Goal: Transaction & Acquisition: Purchase product/service

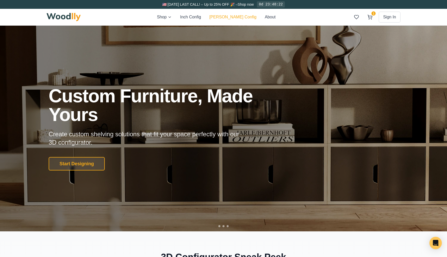
click at [234, 17] on button "[PERSON_NAME] Config" at bounding box center [232, 17] width 47 height 6
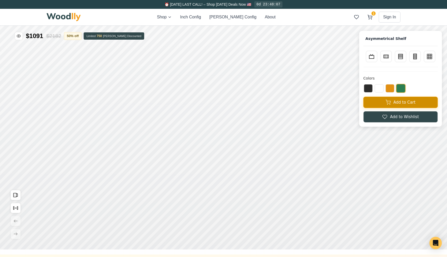
click at [394, 103] on button "Add to Cart" at bounding box center [401, 102] width 75 height 11
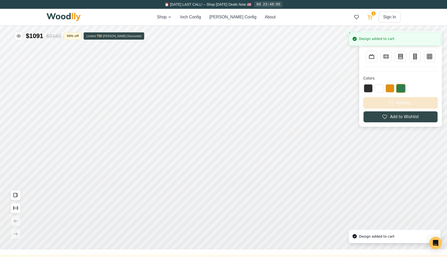
click at [373, 17] on button "2" at bounding box center [370, 16] width 9 height 9
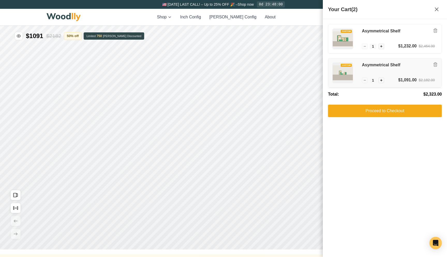
click at [389, 67] on h3 "Asymmetrical Shelf" at bounding box center [398, 64] width 73 height 5
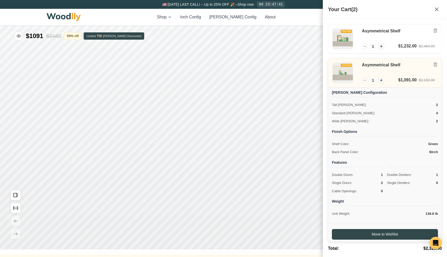
scroll to position [21, 0]
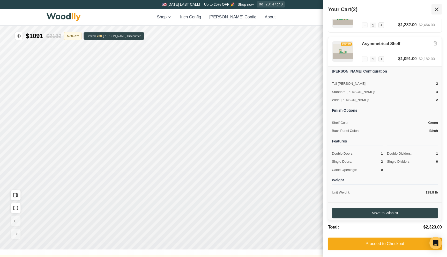
click at [438, 8] on icon at bounding box center [437, 9] width 6 height 6
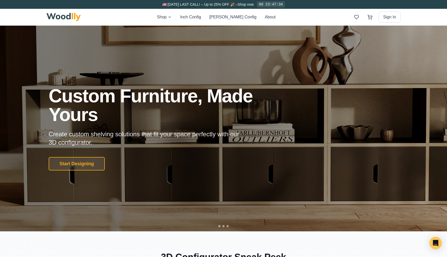
click at [220, 17] on div "Shop Inch Config [PERSON_NAME] Config About" at bounding box center [216, 17] width 119 height 6
click at [228, 17] on button "[PERSON_NAME] Config" at bounding box center [232, 17] width 47 height 6
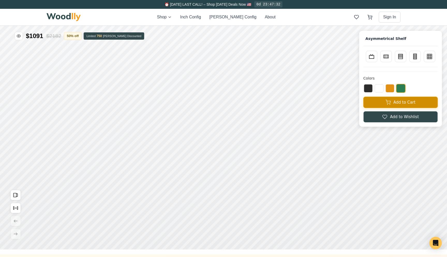
click at [388, 103] on icon at bounding box center [388, 101] width 5 height 3
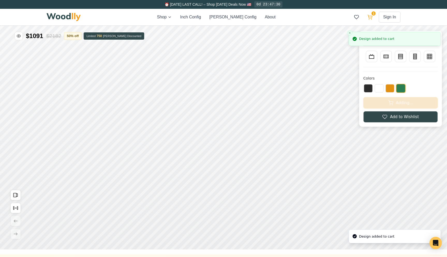
click at [373, 19] on button "1" at bounding box center [370, 16] width 9 height 9
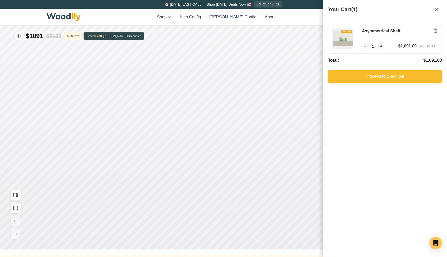
click at [374, 71] on button "Proceed to Checkout" at bounding box center [385, 76] width 114 height 12
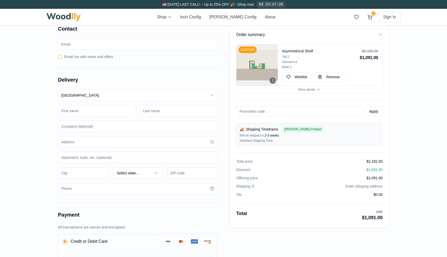
scroll to position [3, 0]
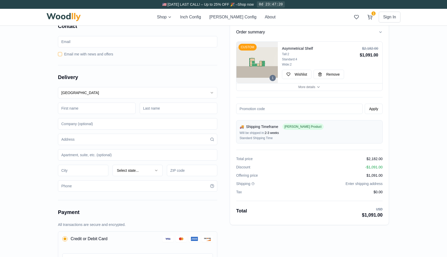
click at [83, 110] on input at bounding box center [97, 108] width 78 height 11
type input "Behnam"
type input "Akhondi"
type input "5127 N Merrimac Ave"
type input "Pasadena"
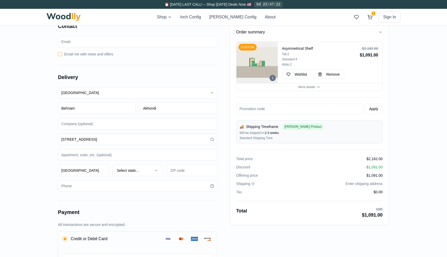
type input "91105"
type input "8185054833"
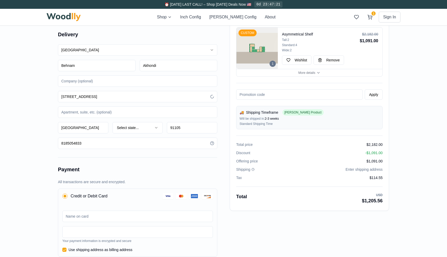
scroll to position [47, 0]
click at [30, 158] on div "Order summary 1 CUSTOM Asymmetrical Shelf Tall: 2 Standard: 4 Wide: 2 $2,182.00…" at bounding box center [223, 156] width 447 height 372
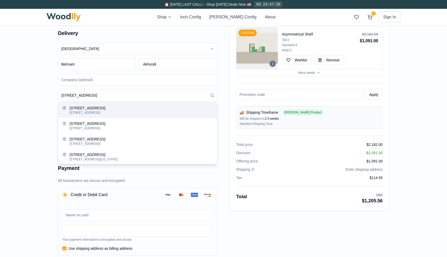
click at [90, 113] on div "5127 North Merrimac Avenue, Chicago, IL, USA" at bounding box center [141, 113] width 143 height 4
type input "5127 North Merrimac Avenue"
type input "Chicago"
type input "60630"
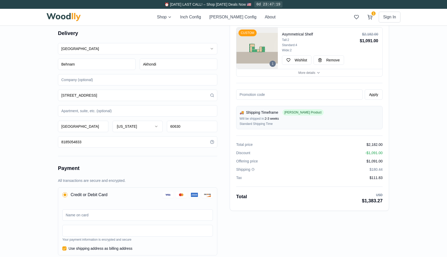
click at [27, 129] on div "Order summary 1 CUSTOM Asymmetrical Shelf Tall: 2 Standard: 4 Wide: 2 $2,182.00…" at bounding box center [223, 156] width 447 height 372
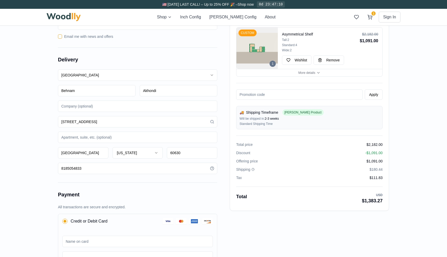
scroll to position [0, 0]
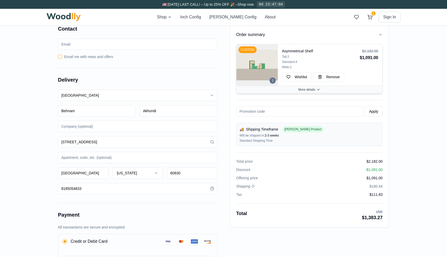
click at [295, 88] on button "More details" at bounding box center [310, 90] width 146 height 8
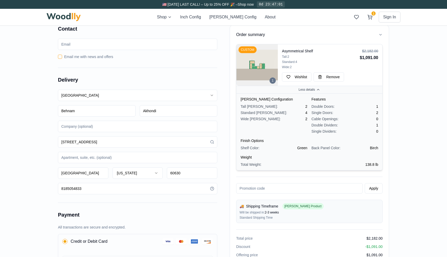
click at [295, 88] on button "Less details" at bounding box center [310, 90] width 146 height 8
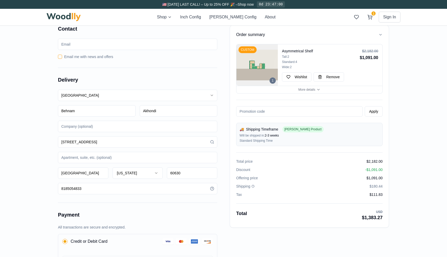
click at [37, 154] on div "Order summary 1 CUSTOM Asymmetrical Shelf Tall: 2 Standard: 4 Wide: 2 $2,182.00…" at bounding box center [223, 203] width 447 height 372
click at [357, 89] on button "More details" at bounding box center [310, 90] width 146 height 8
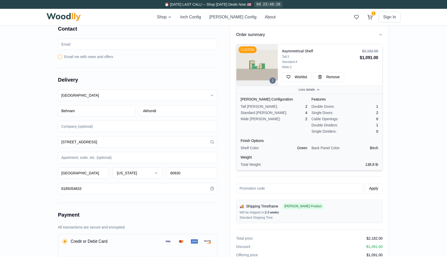
click at [357, 89] on button "Less details" at bounding box center [310, 90] width 146 height 8
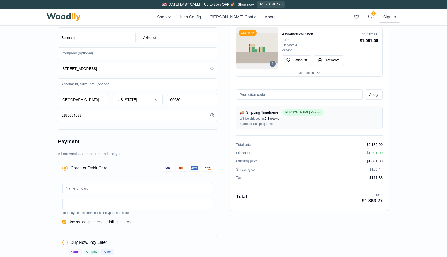
scroll to position [76, 0]
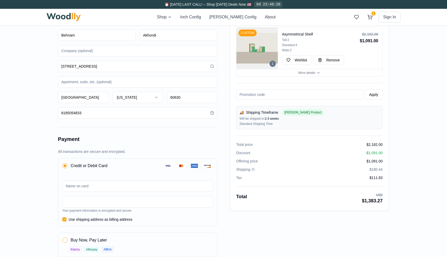
click at [253, 169] on icon at bounding box center [253, 169] width 1 height 1
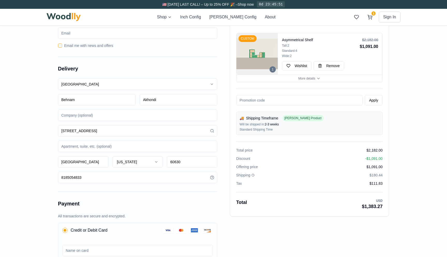
scroll to position [0, 0]
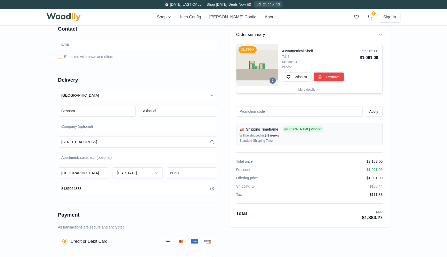
click at [338, 79] on span "Remove" at bounding box center [332, 76] width 13 height 5
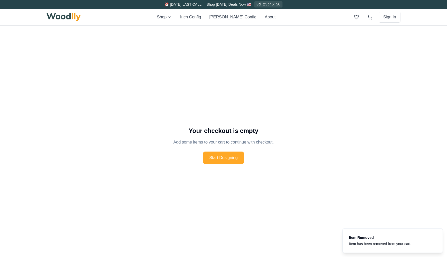
click at [215, 152] on button "Start Designing" at bounding box center [223, 157] width 41 height 12
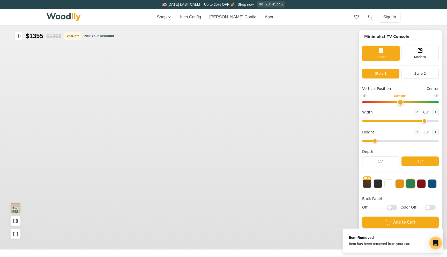
type input "63"
type input "2"
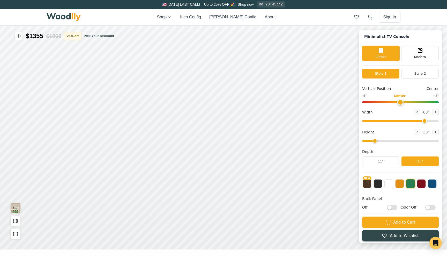
click at [234, 21] on div "Shop Inch Config Cella Config About Sign In" at bounding box center [224, 17] width 354 height 17
click at [232, 16] on button "[PERSON_NAME] Config" at bounding box center [232, 17] width 47 height 6
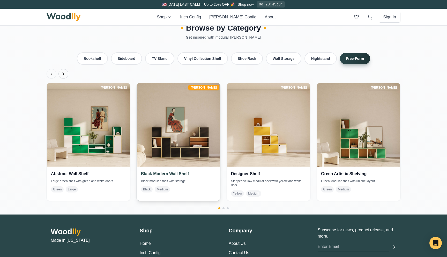
scroll to position [1130, 0]
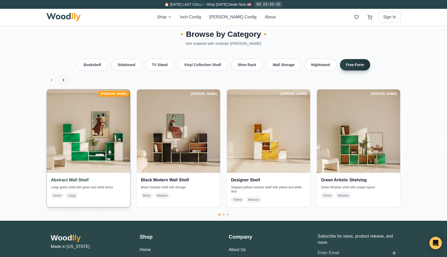
click at [113, 132] on img at bounding box center [89, 131] width 88 height 88
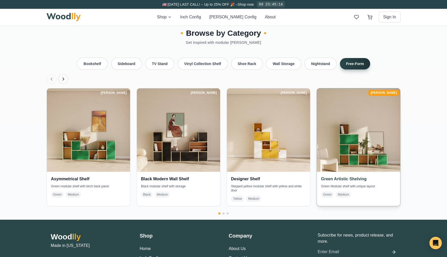
scroll to position [1122, 0]
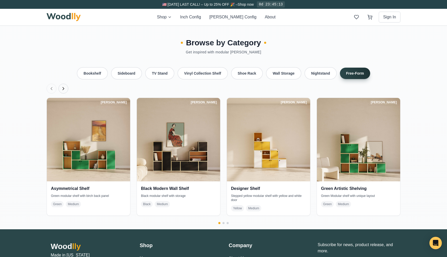
click at [64, 86] on icon "Next products" at bounding box center [63, 88] width 5 height 5
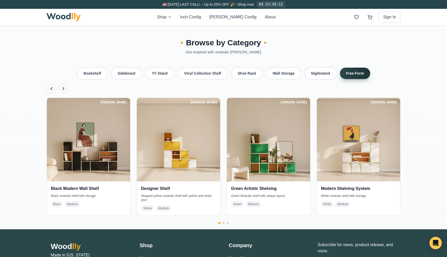
click at [64, 86] on icon "Next products" at bounding box center [63, 88] width 5 height 5
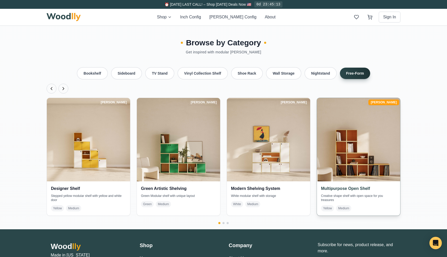
click at [360, 144] on img at bounding box center [359, 140] width 88 height 88
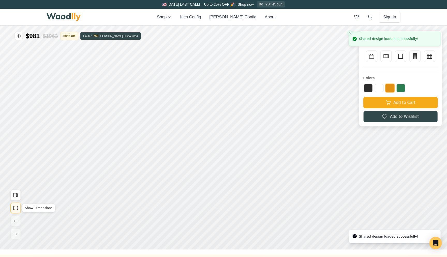
click at [16, 207] on icon "Show Dimensions" at bounding box center [16, 208] width 6 height 6
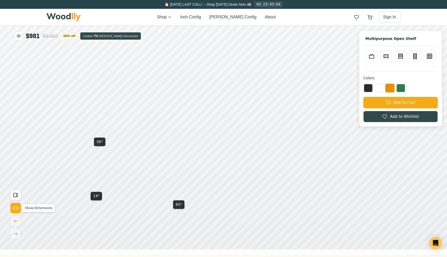
click at [16, 207] on icon "Show Dimensions" at bounding box center [16, 208] width 6 height 6
